Goal: Task Accomplishment & Management: Use online tool/utility

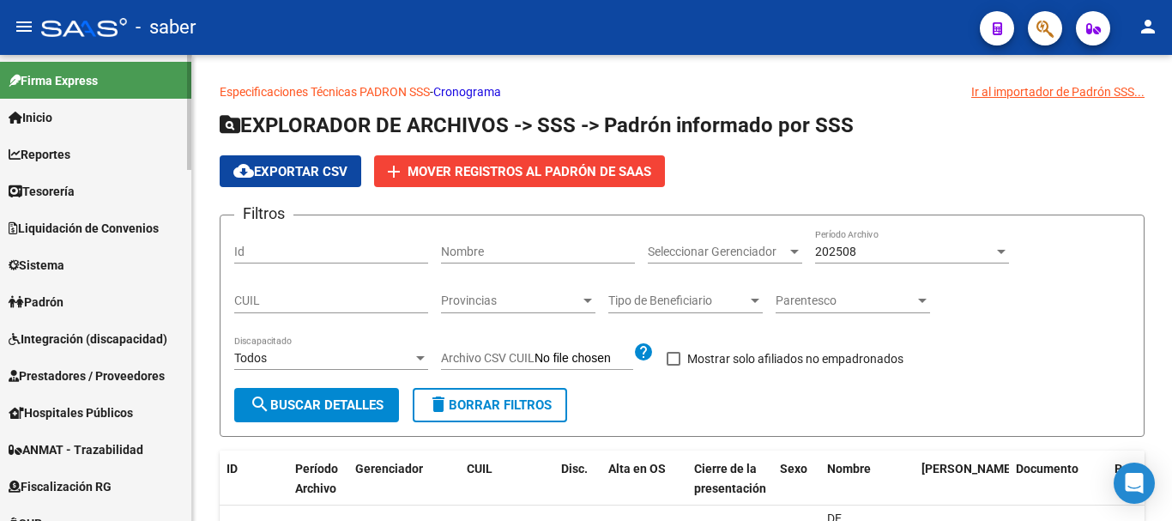
click at [41, 120] on span "Inicio" at bounding box center [31, 117] width 44 height 19
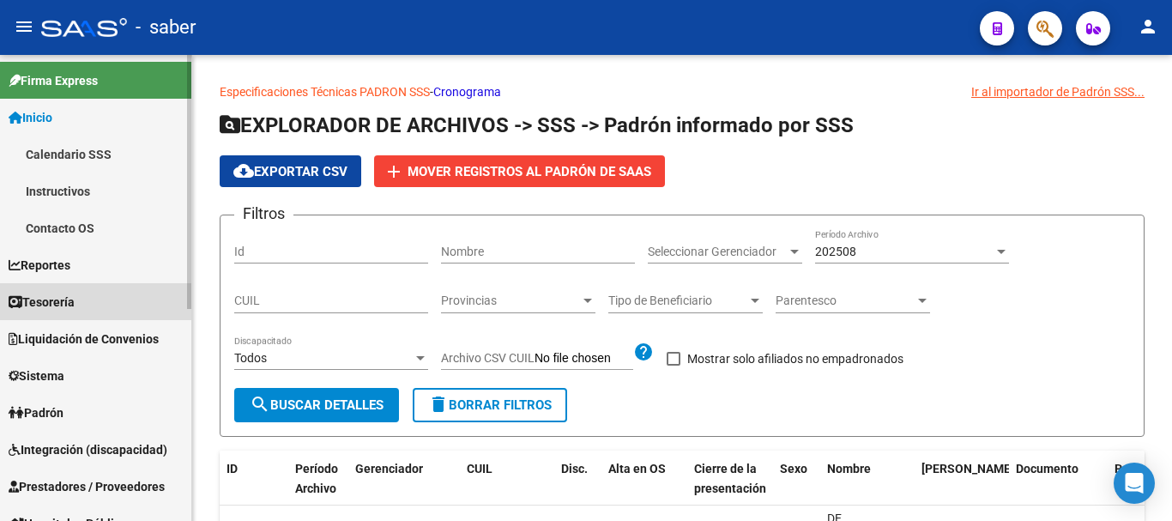
click at [65, 287] on link "Tesorería" at bounding box center [95, 301] width 191 height 37
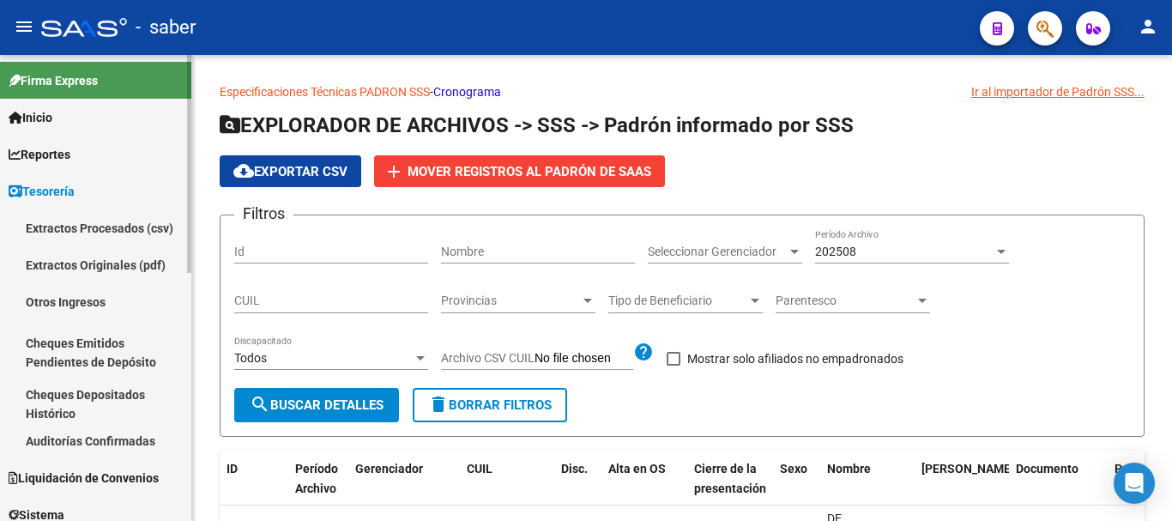
click at [33, 154] on span "Reportes" at bounding box center [40, 154] width 62 height 19
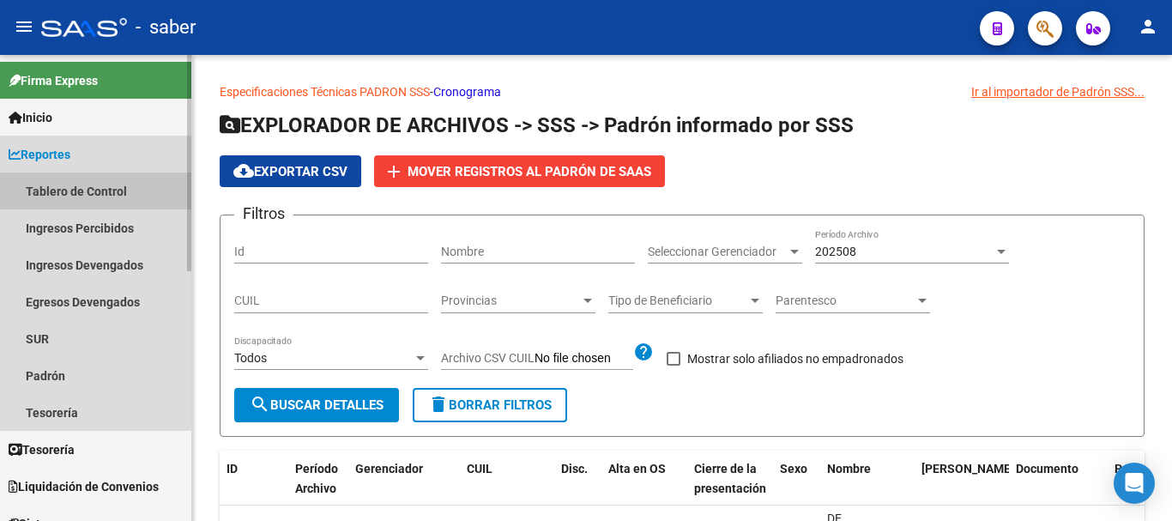
click at [86, 185] on link "Tablero de Control" at bounding box center [95, 190] width 191 height 37
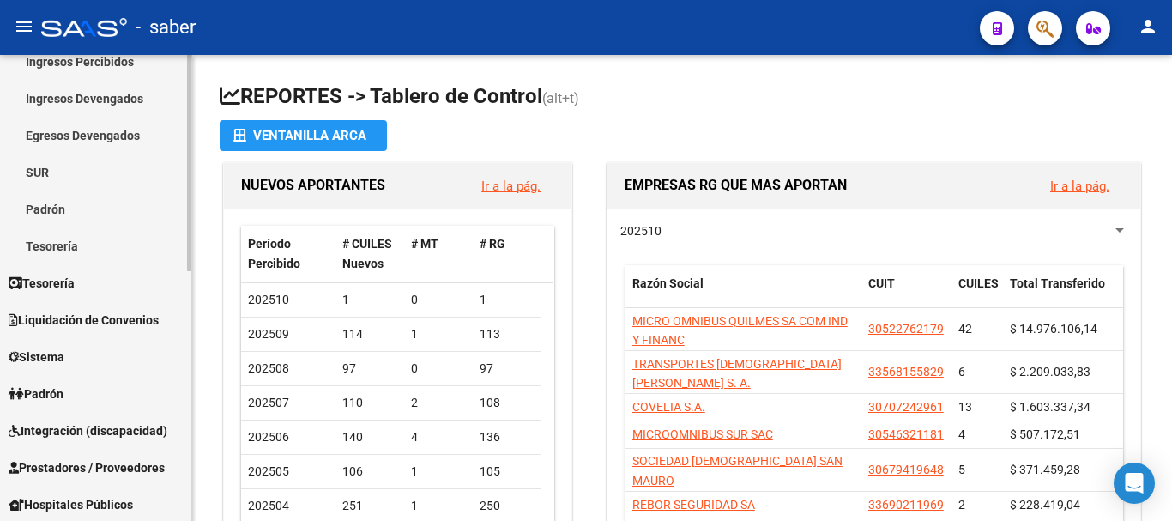
scroll to position [108, 0]
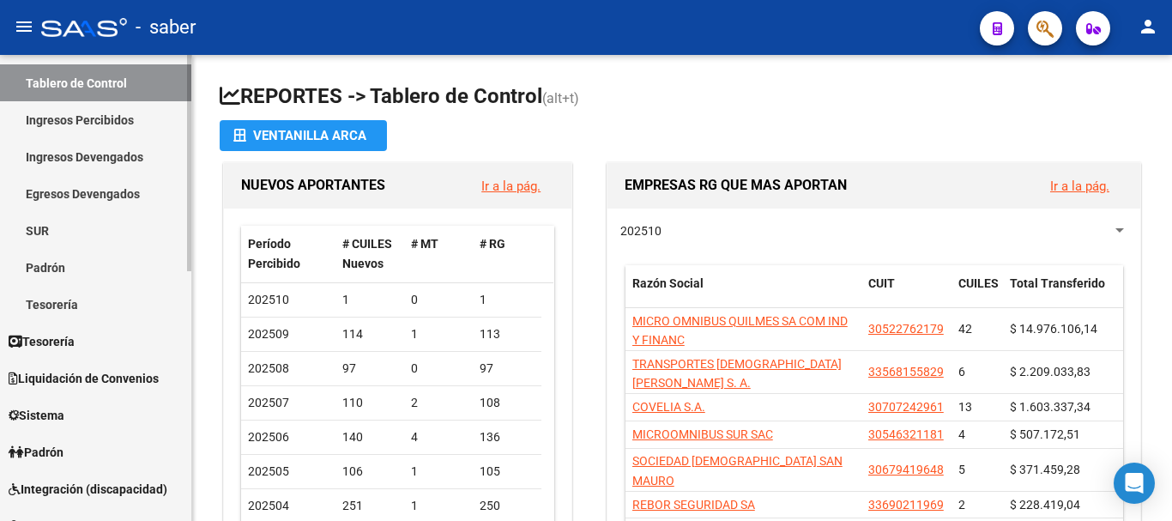
click at [53, 448] on span "Padrón" at bounding box center [36, 452] width 55 height 19
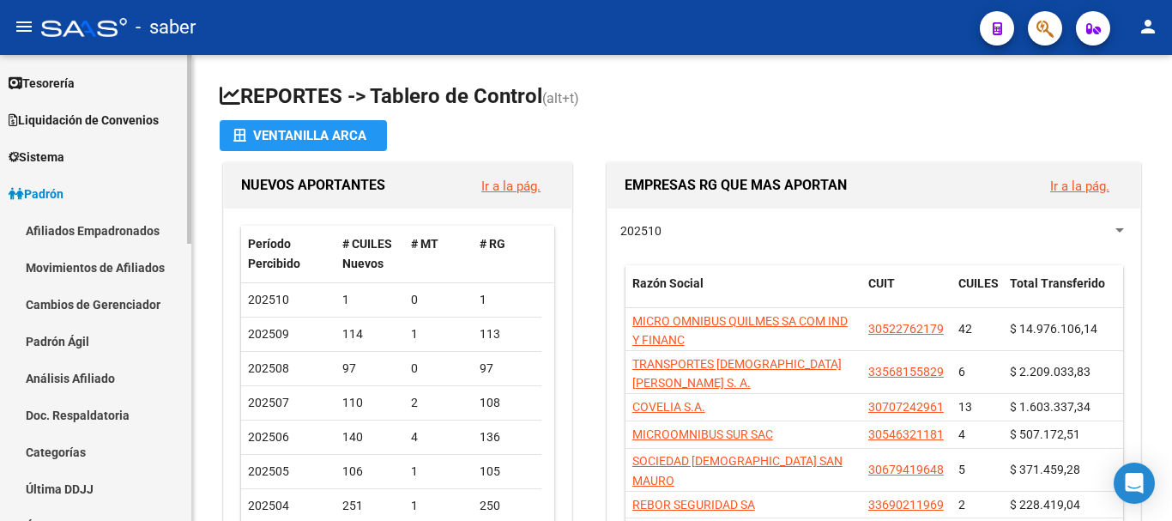
click at [72, 224] on link "Afiliados Empadronados" at bounding box center [95, 230] width 191 height 37
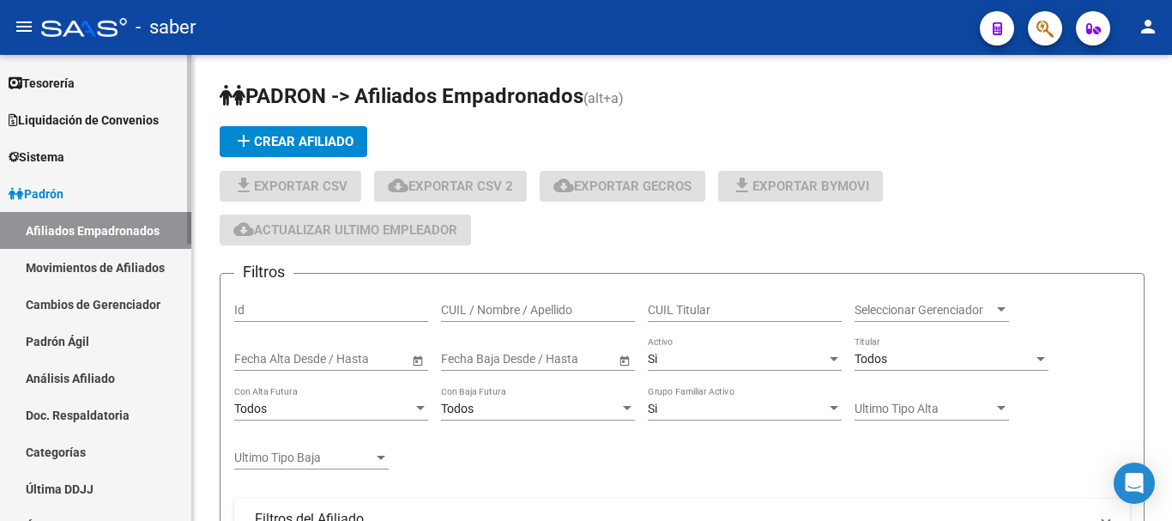
click at [81, 266] on link "Movimientos de Afiliados" at bounding box center [95, 267] width 191 height 37
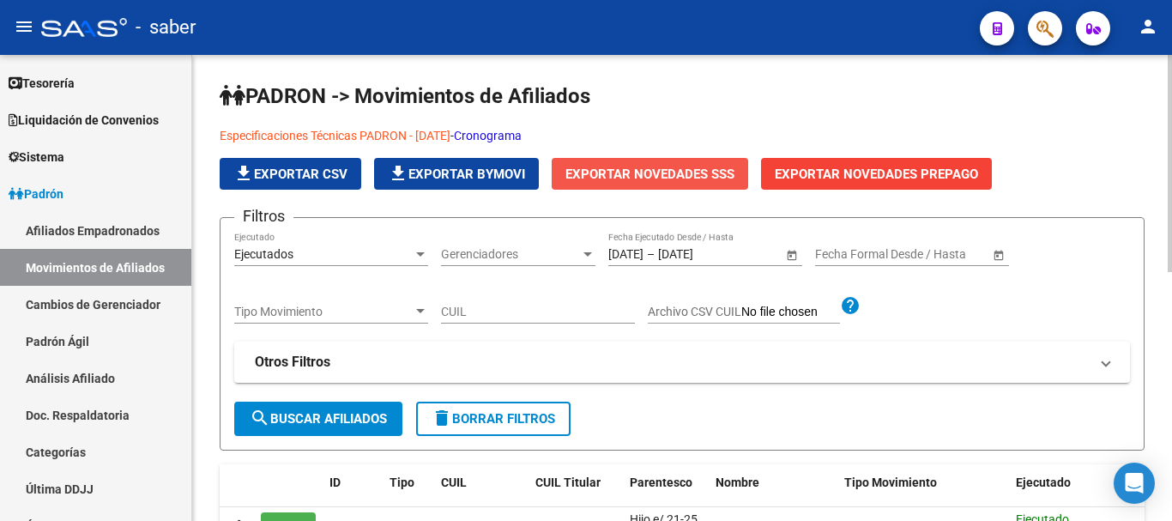
click at [624, 177] on span "Exportar Novedades SSS" at bounding box center [649, 173] width 169 height 15
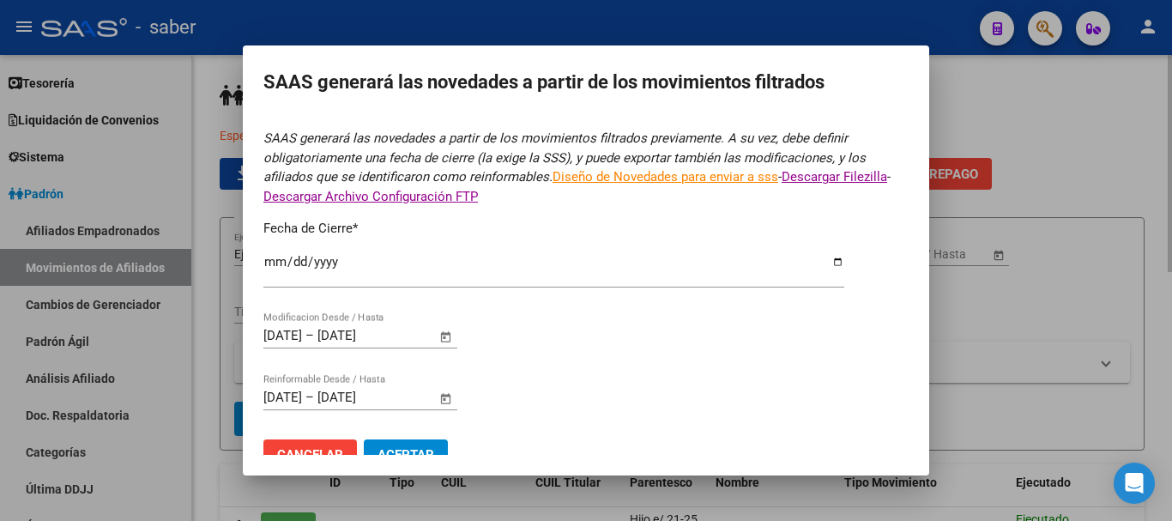
type input "[DATE]"
click at [262, 335] on mat-dialog-content "SAAS generará las novedades a partir de los movimientos filtrados previamente. …" at bounding box center [586, 285] width 686 height 339
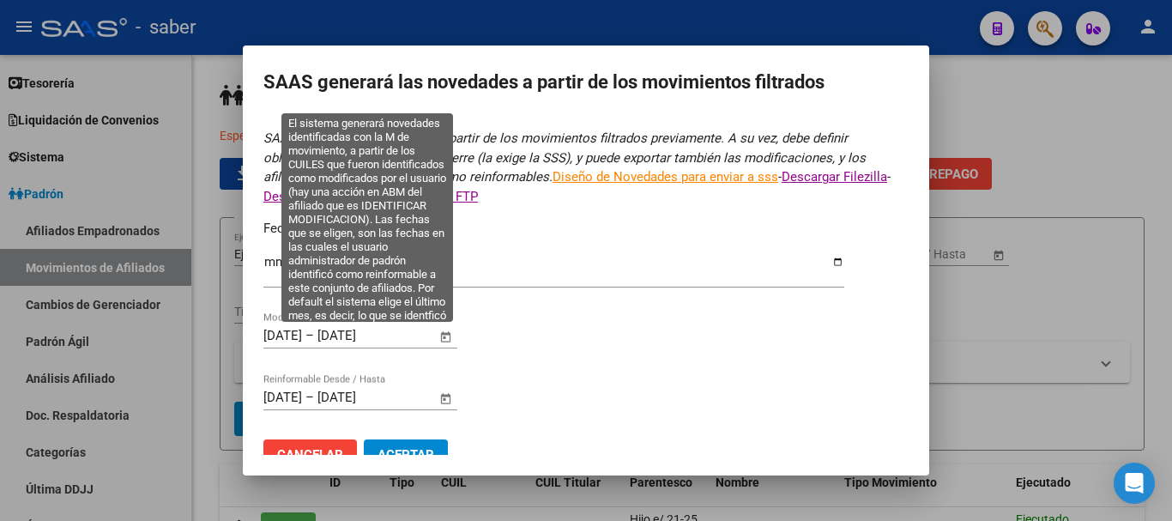
click at [274, 340] on input "[DATE]" at bounding box center [282, 335] width 39 height 15
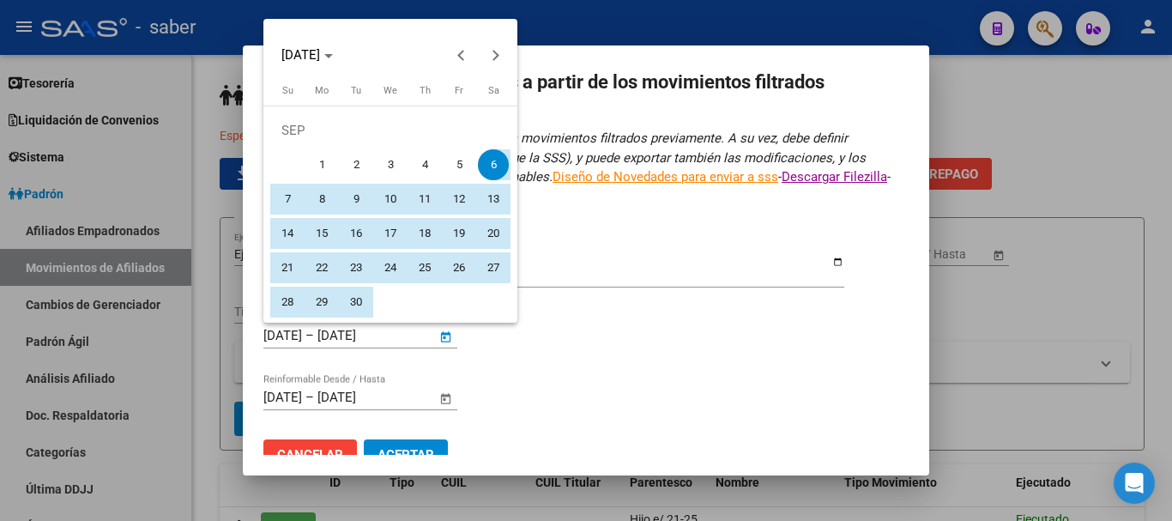
click at [319, 160] on span "1" at bounding box center [321, 164] width 31 height 31
type input "[DATE]"
click at [354, 302] on span "30" at bounding box center [356, 301] width 31 height 31
type input "[DATE]"
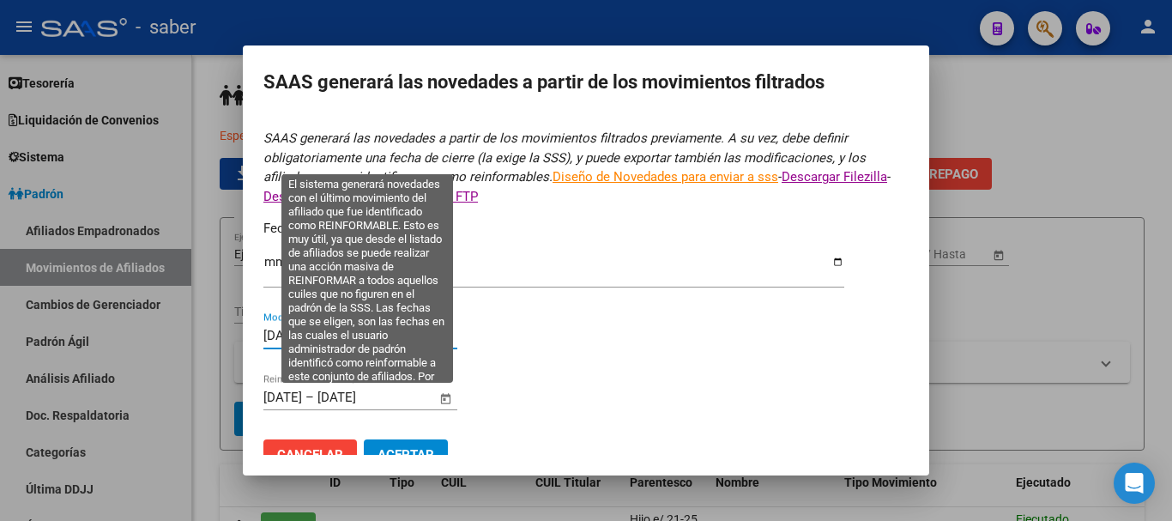
click at [300, 399] on input "[DATE]" at bounding box center [282, 396] width 39 height 15
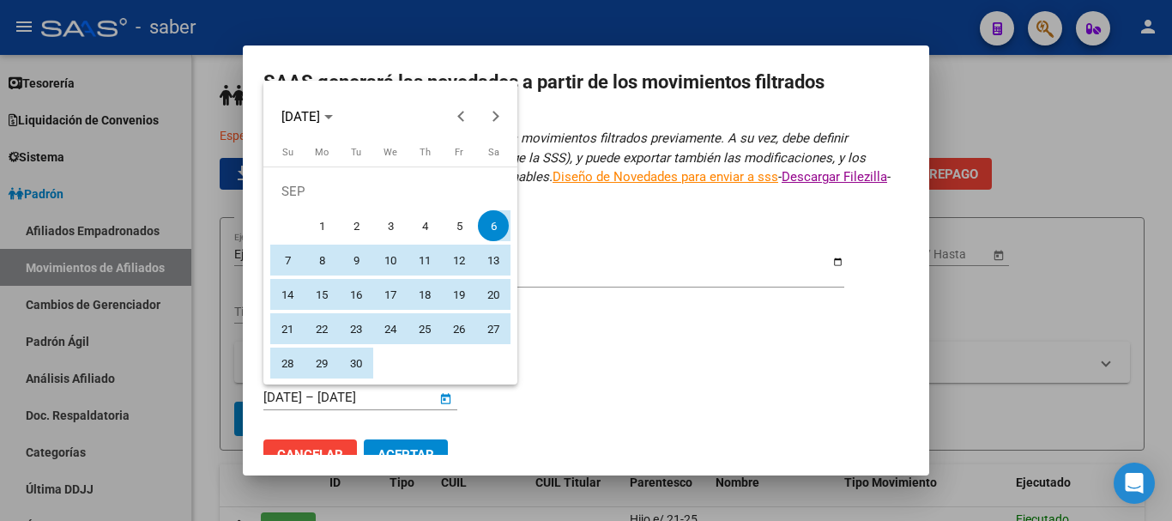
click at [326, 219] on span "1" at bounding box center [321, 225] width 31 height 31
type input "[DATE]"
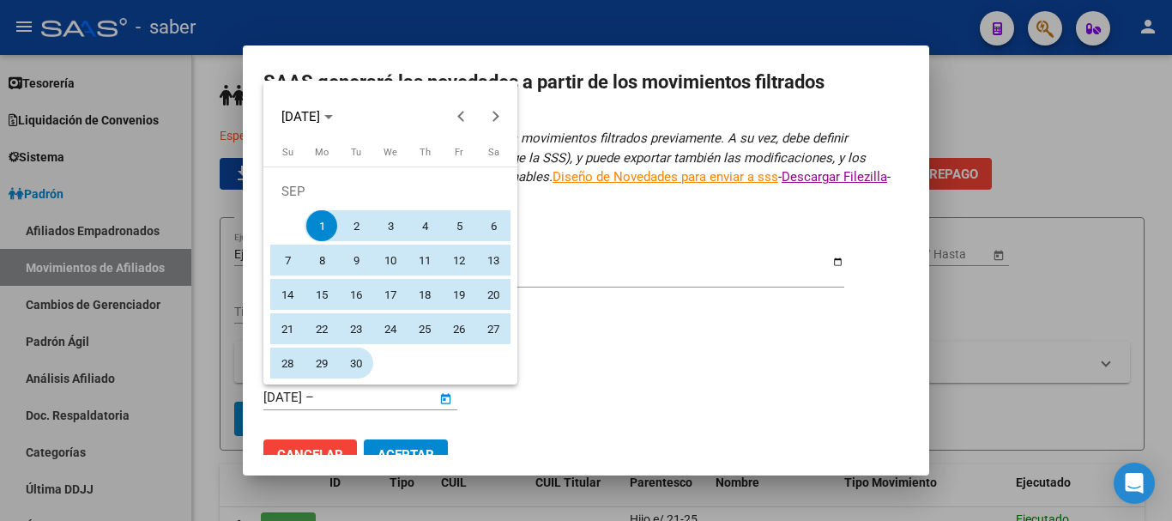
click at [353, 358] on span "30" at bounding box center [356, 362] width 31 height 31
type input "[DATE]"
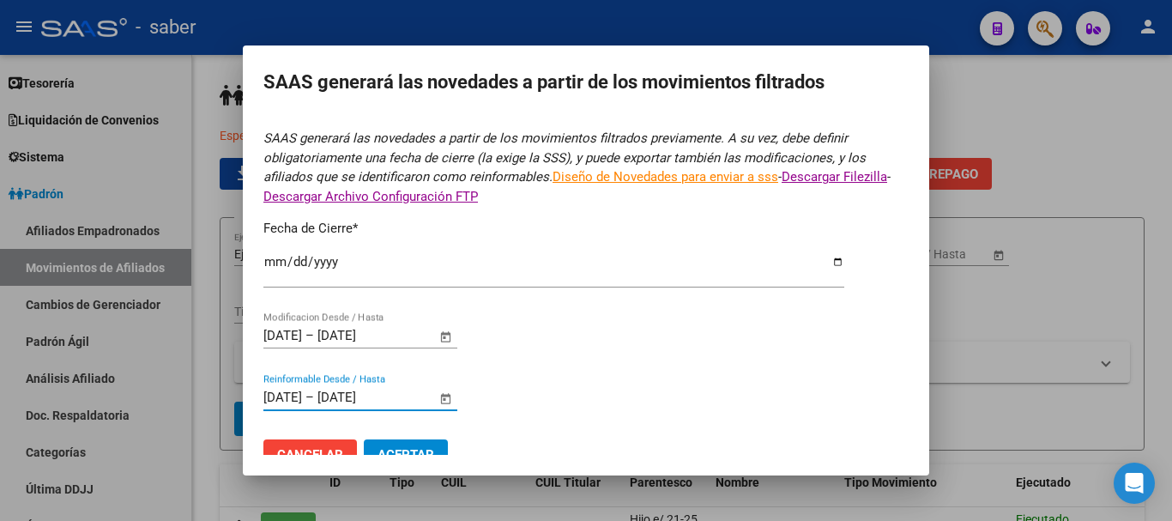
scroll to position [29, 0]
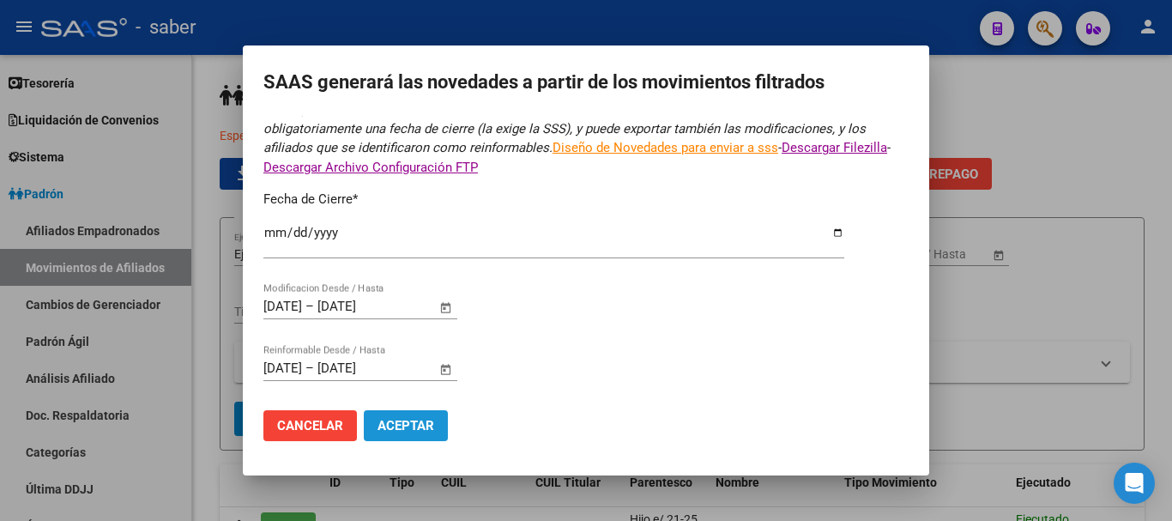
click at [390, 425] on span "Aceptar" at bounding box center [405, 425] width 57 height 15
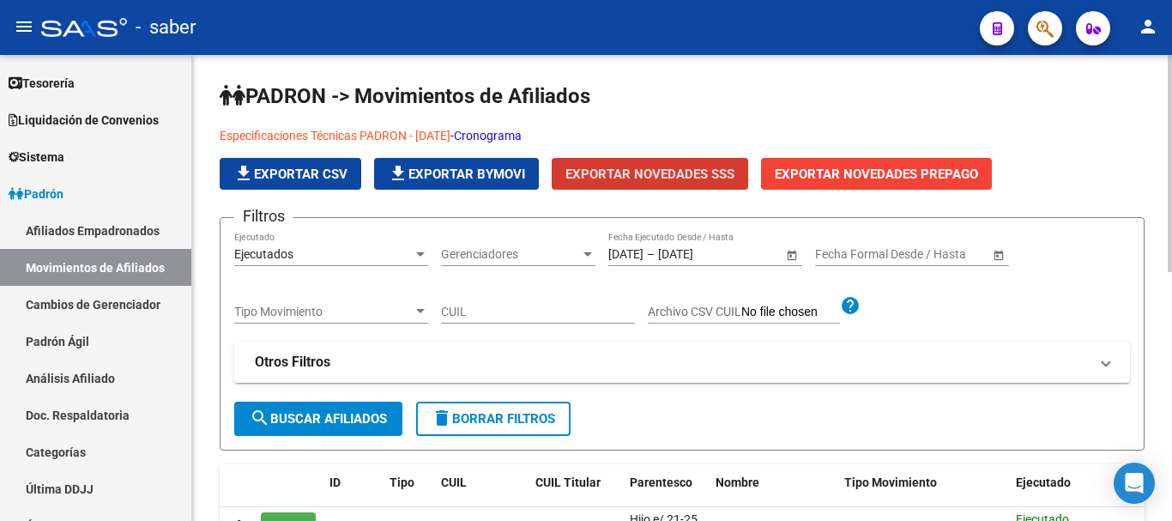
click at [282, 139] on link "Especificaciones Técnicas PADRON - [DATE]" at bounding box center [335, 136] width 231 height 14
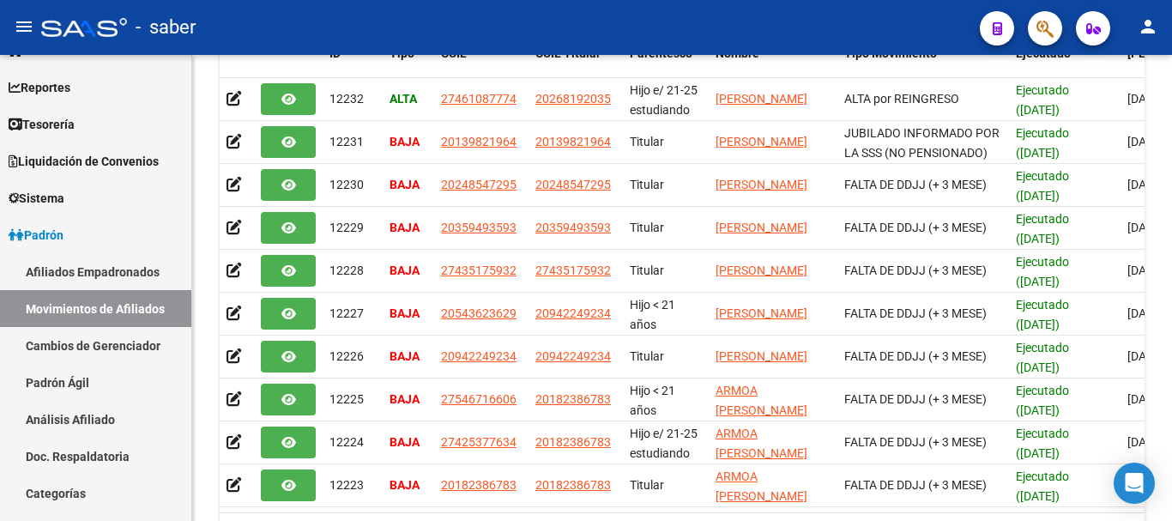
scroll to position [0, 0]
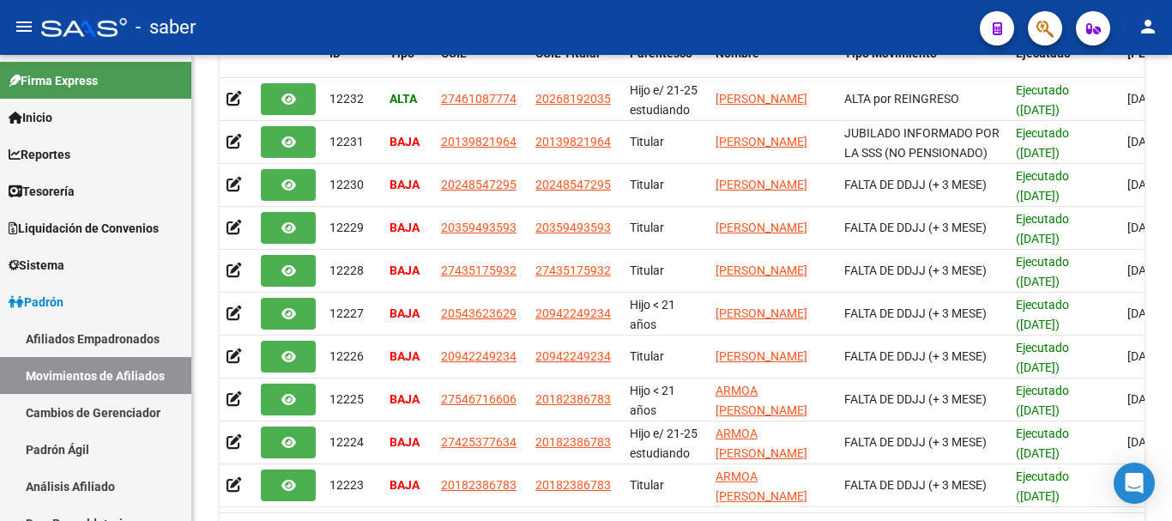
click at [96, 27] on div at bounding box center [84, 27] width 86 height 19
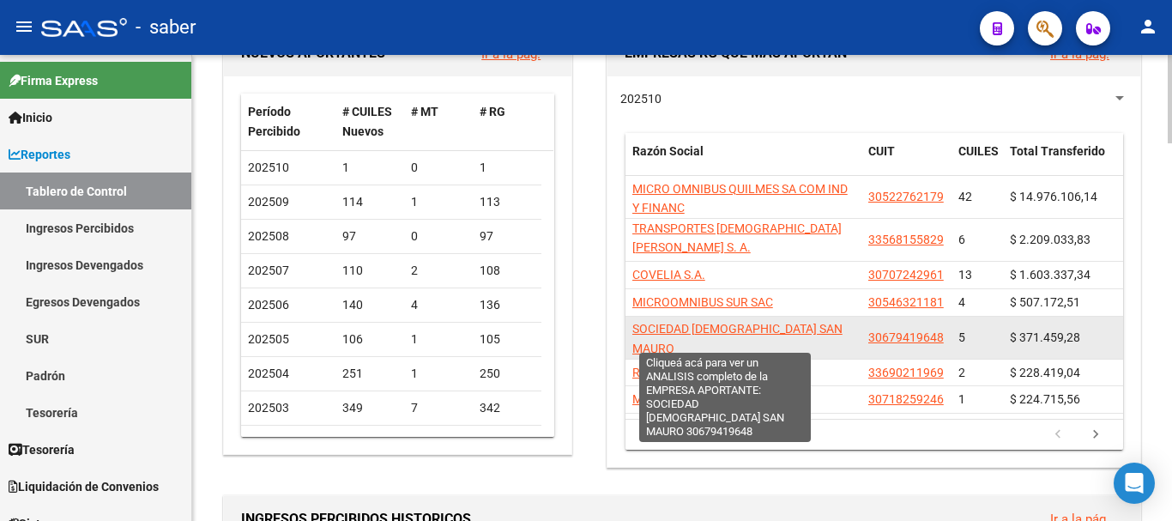
scroll to position [172, 0]
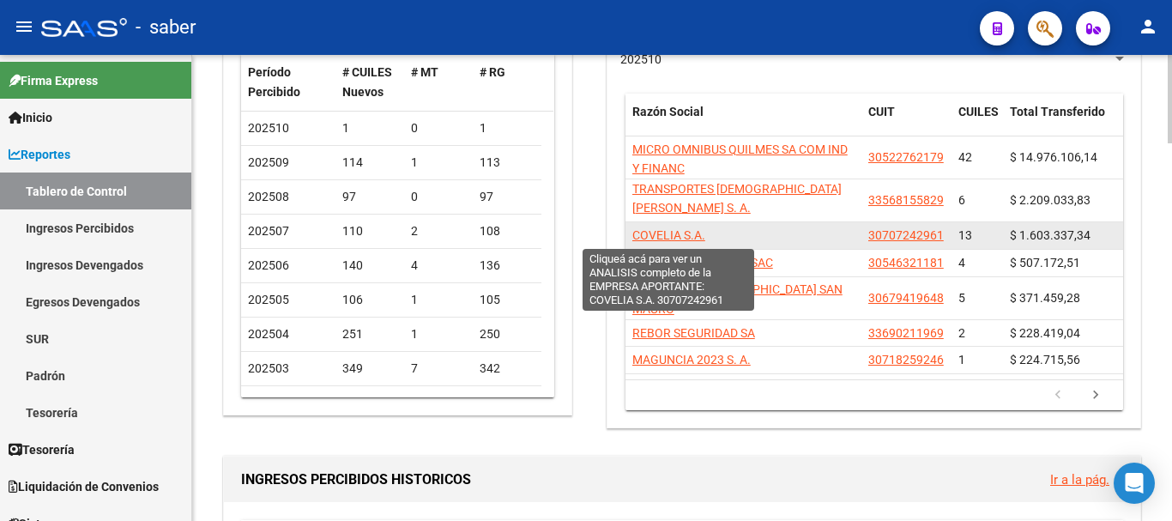
click at [662, 234] on span "COVELIA S.A." at bounding box center [668, 235] width 73 height 14
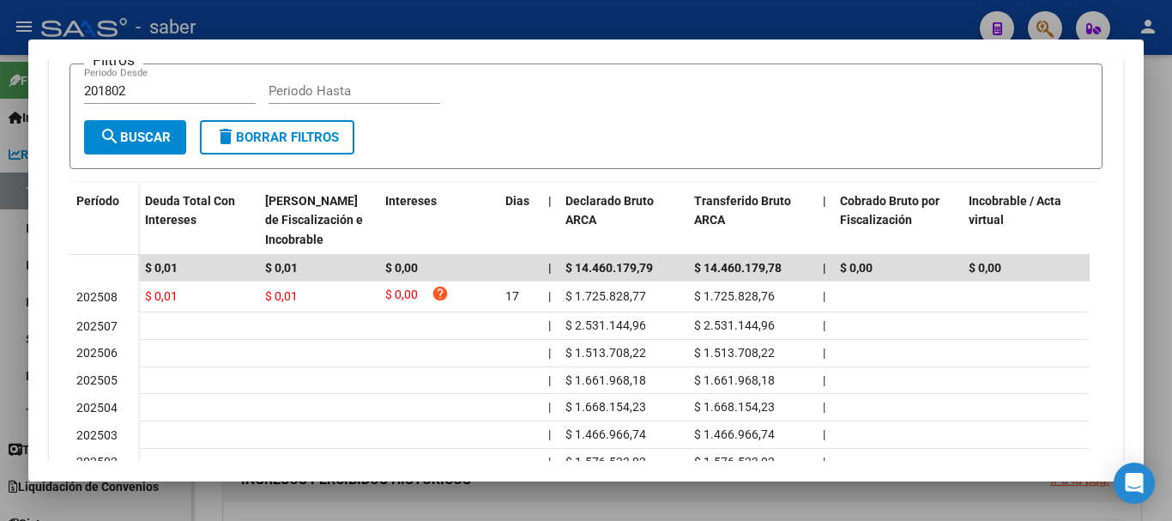
scroll to position [429, 0]
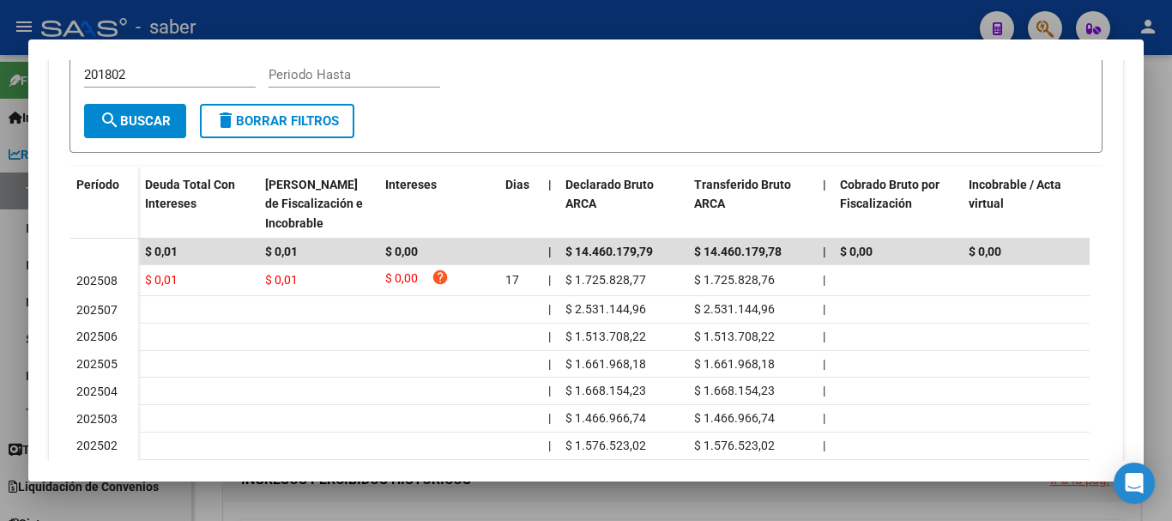
click at [6, 254] on div at bounding box center [586, 260] width 1172 height 521
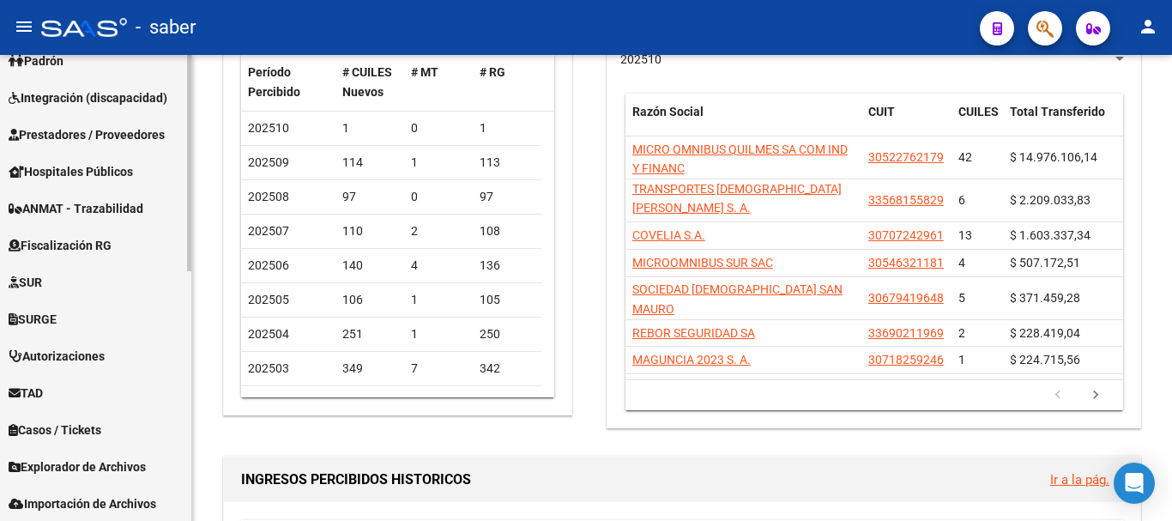
scroll to position [537, 0]
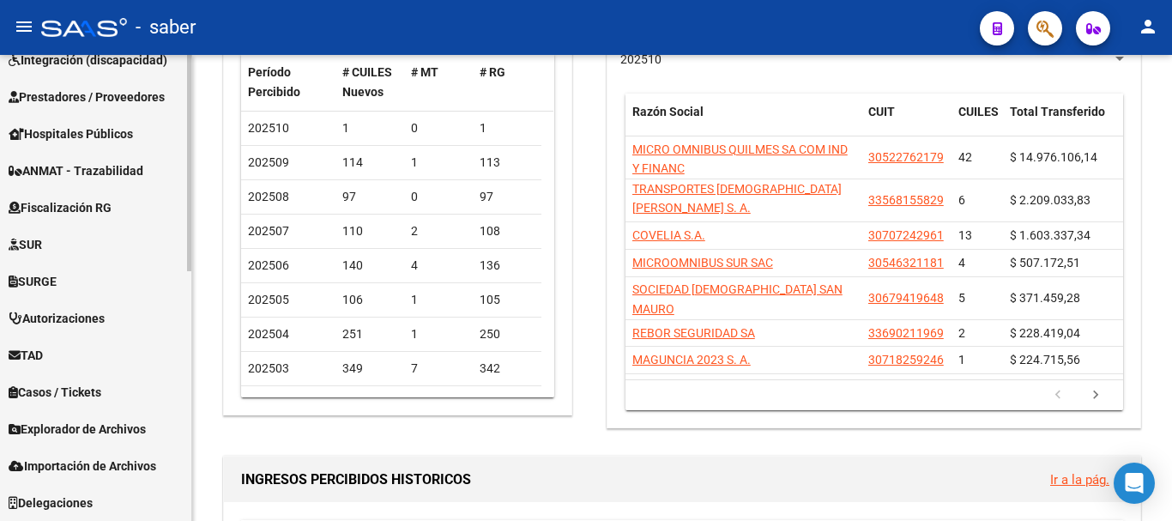
click at [65, 426] on span "Explorador de Archivos" at bounding box center [77, 428] width 137 height 19
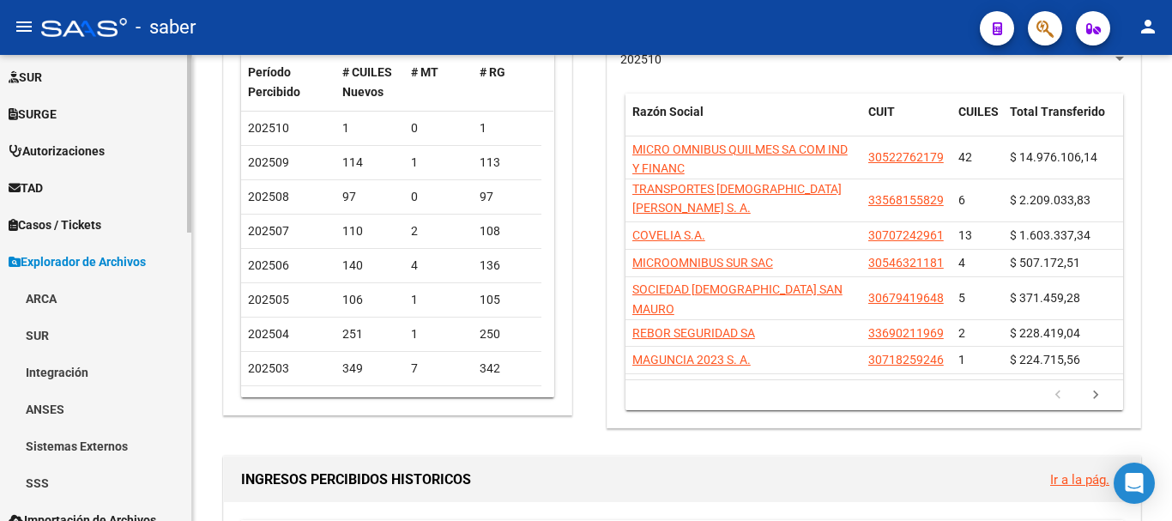
scroll to position [758, 0]
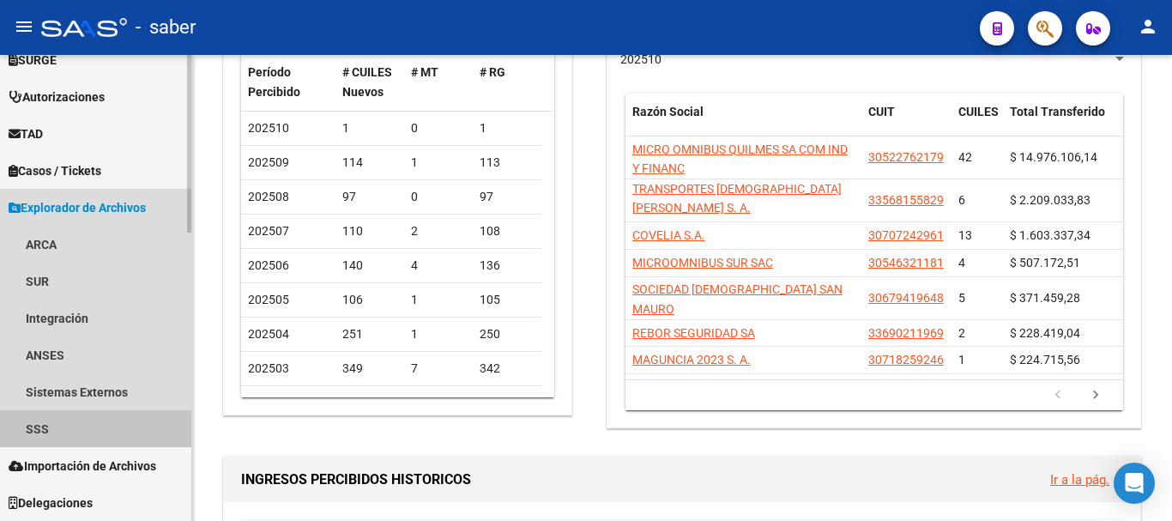
click at [67, 426] on link "SSS" at bounding box center [95, 428] width 191 height 37
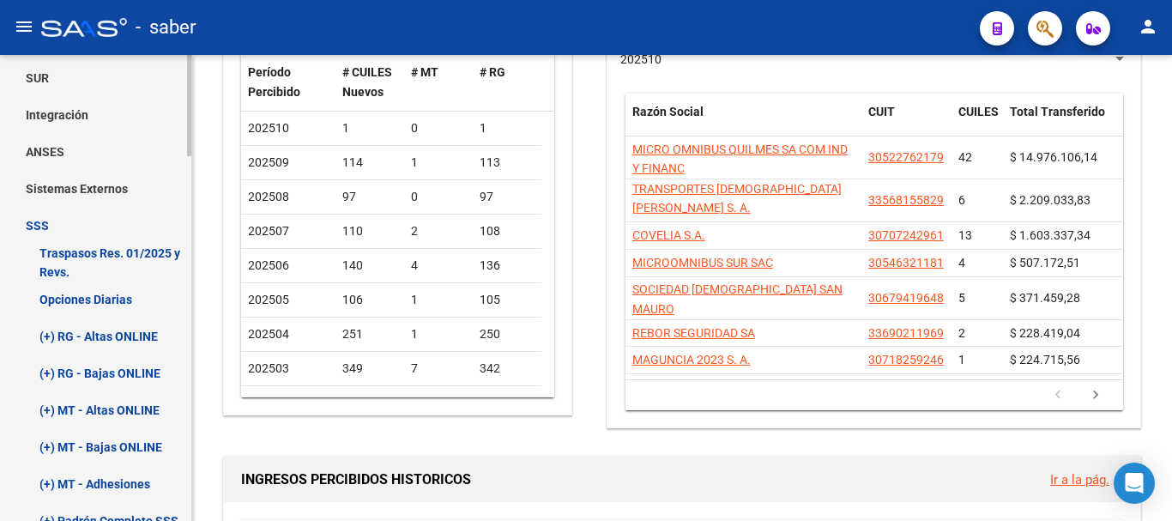
scroll to position [1016, 0]
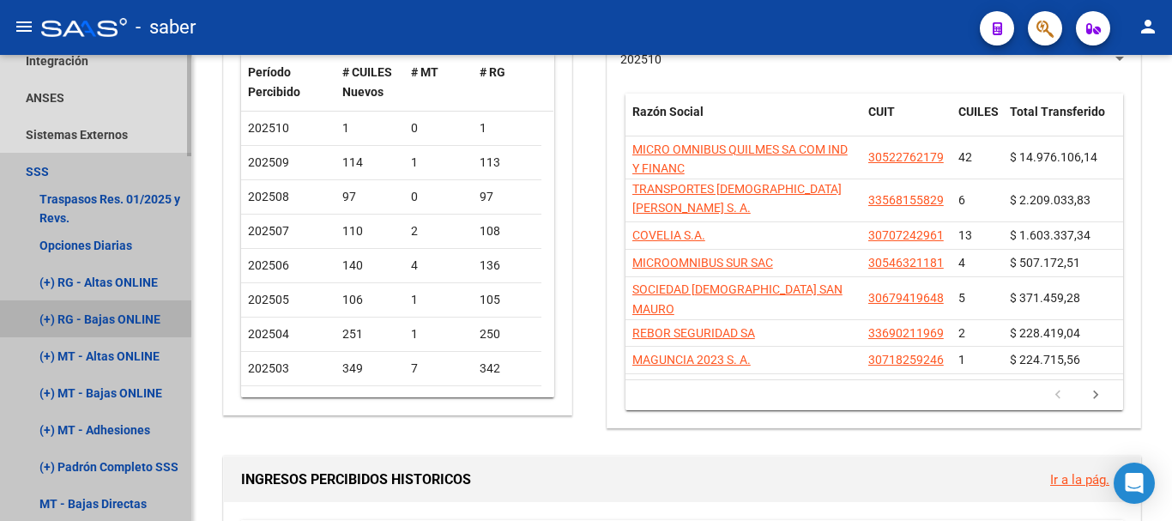
click at [64, 316] on link "(+) RG - Bajas ONLINE" at bounding box center [95, 318] width 191 height 37
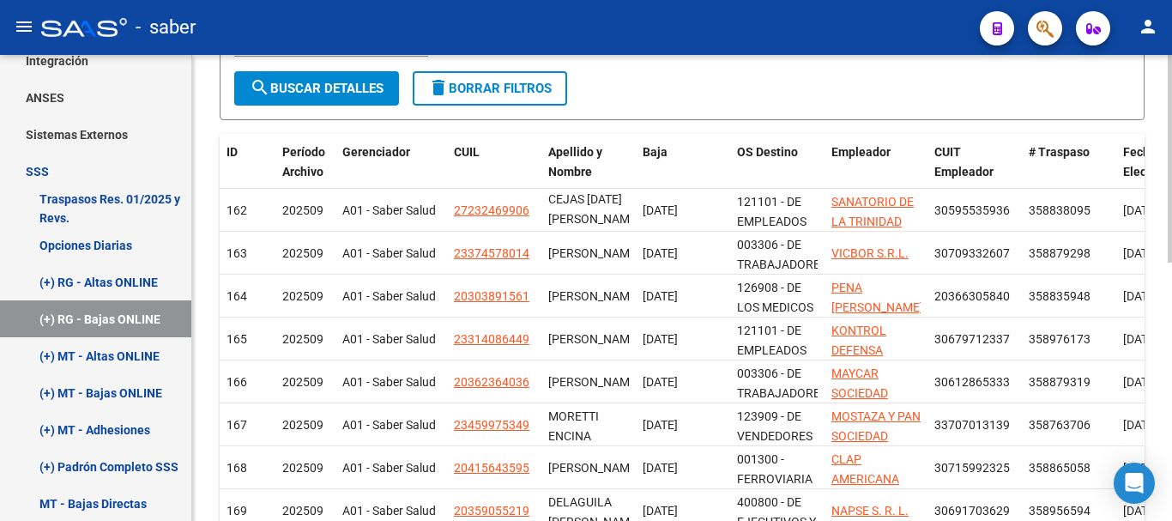
scroll to position [343, 0]
